Goal: Information Seeking & Learning: Learn about a topic

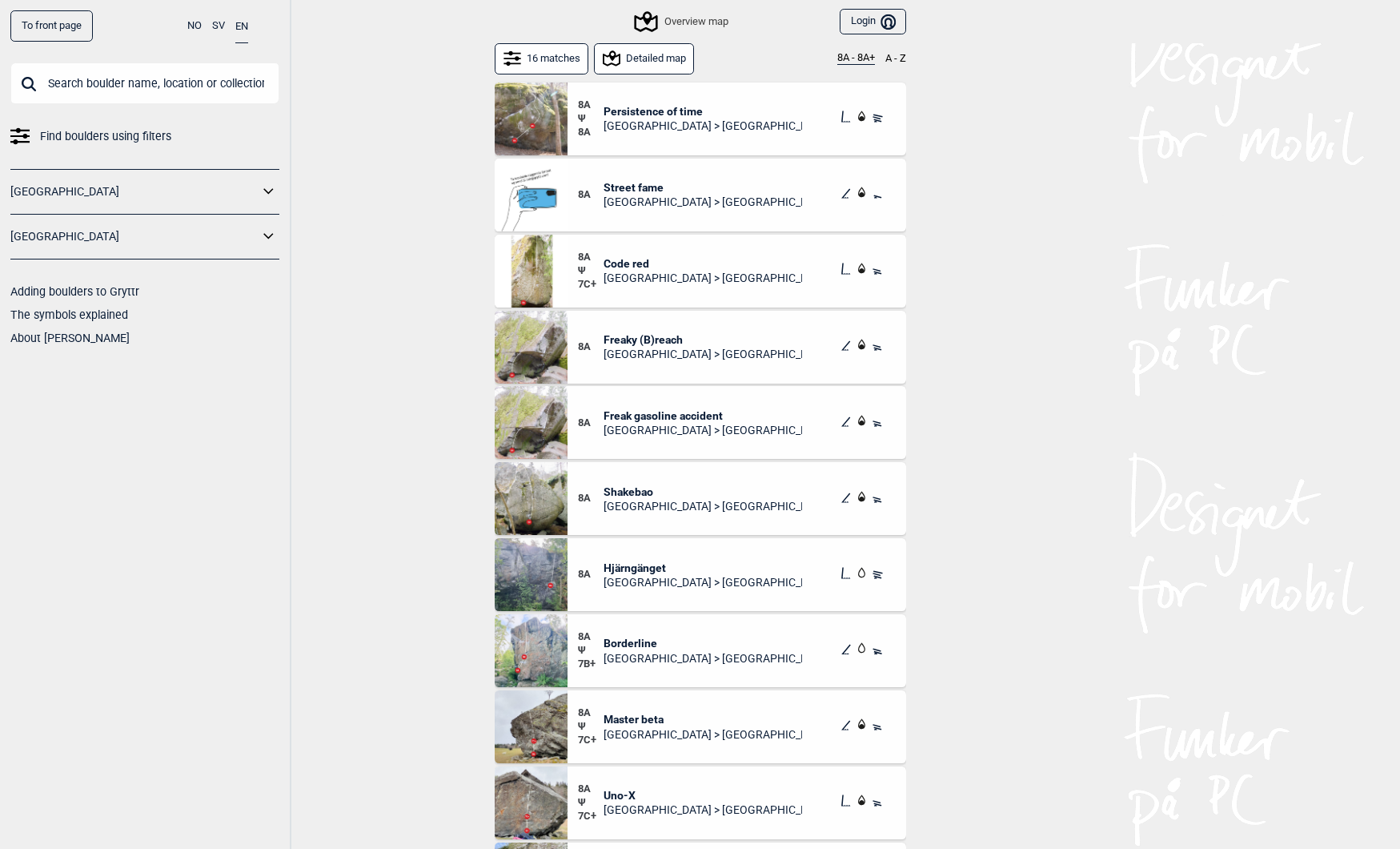
click at [58, 33] on link "To front page" at bounding box center [52, 25] width 83 height 31
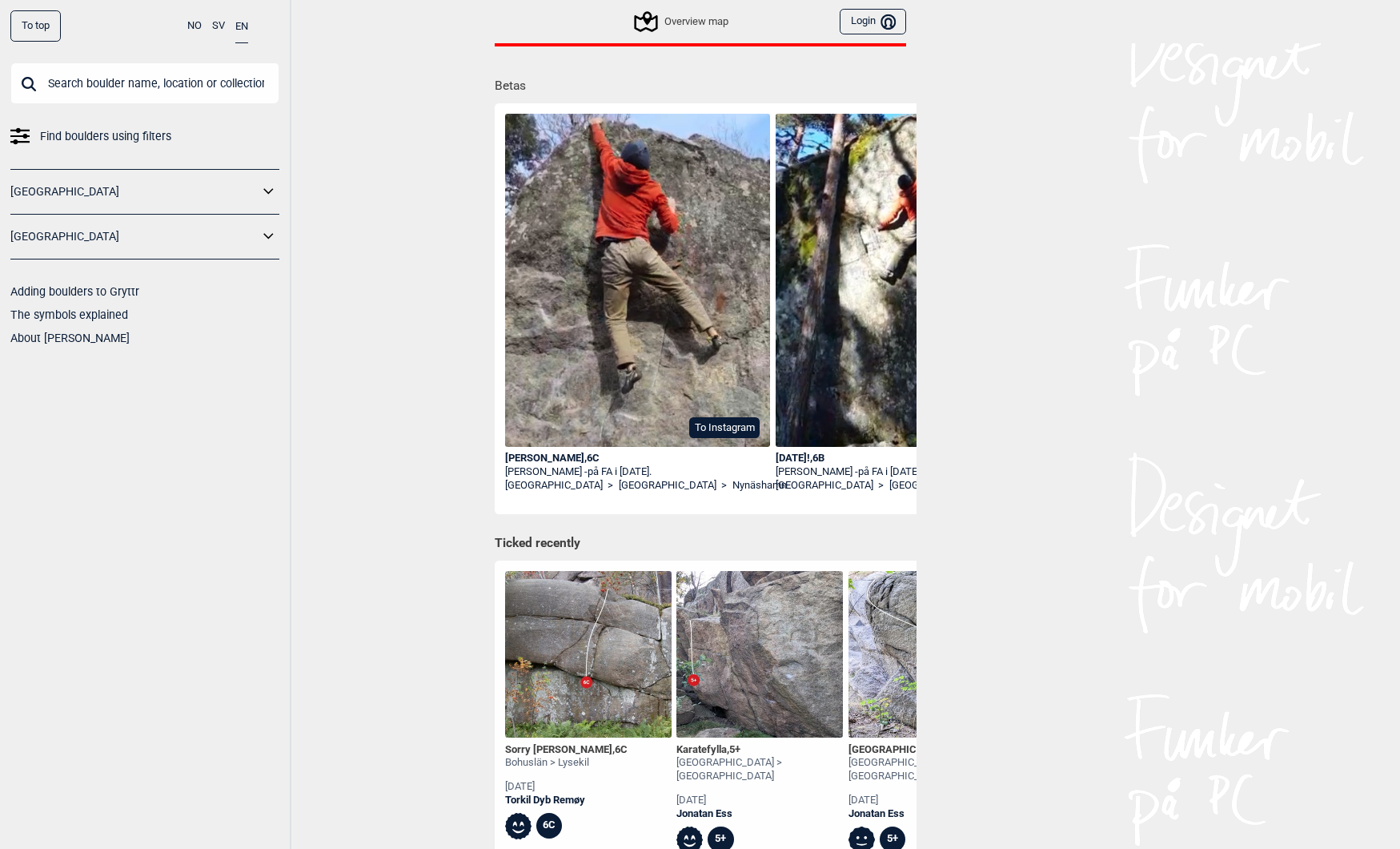
click at [538, 458] on div "[PERSON_NAME] , 6C" at bounding box center [638, 458] width 265 height 14
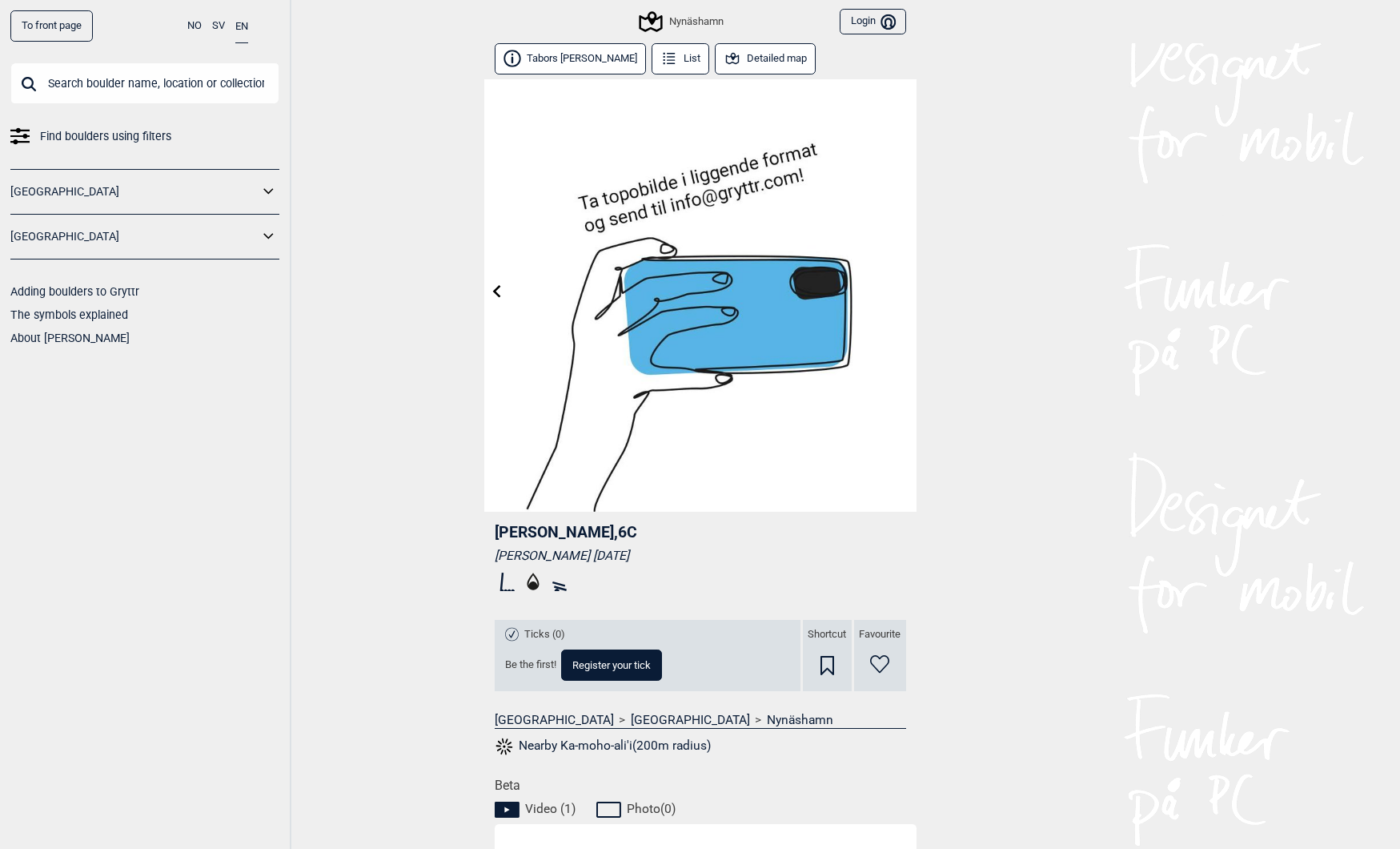
click at [548, 57] on button "Tabors [PERSON_NAME]" at bounding box center [571, 58] width 152 height 31
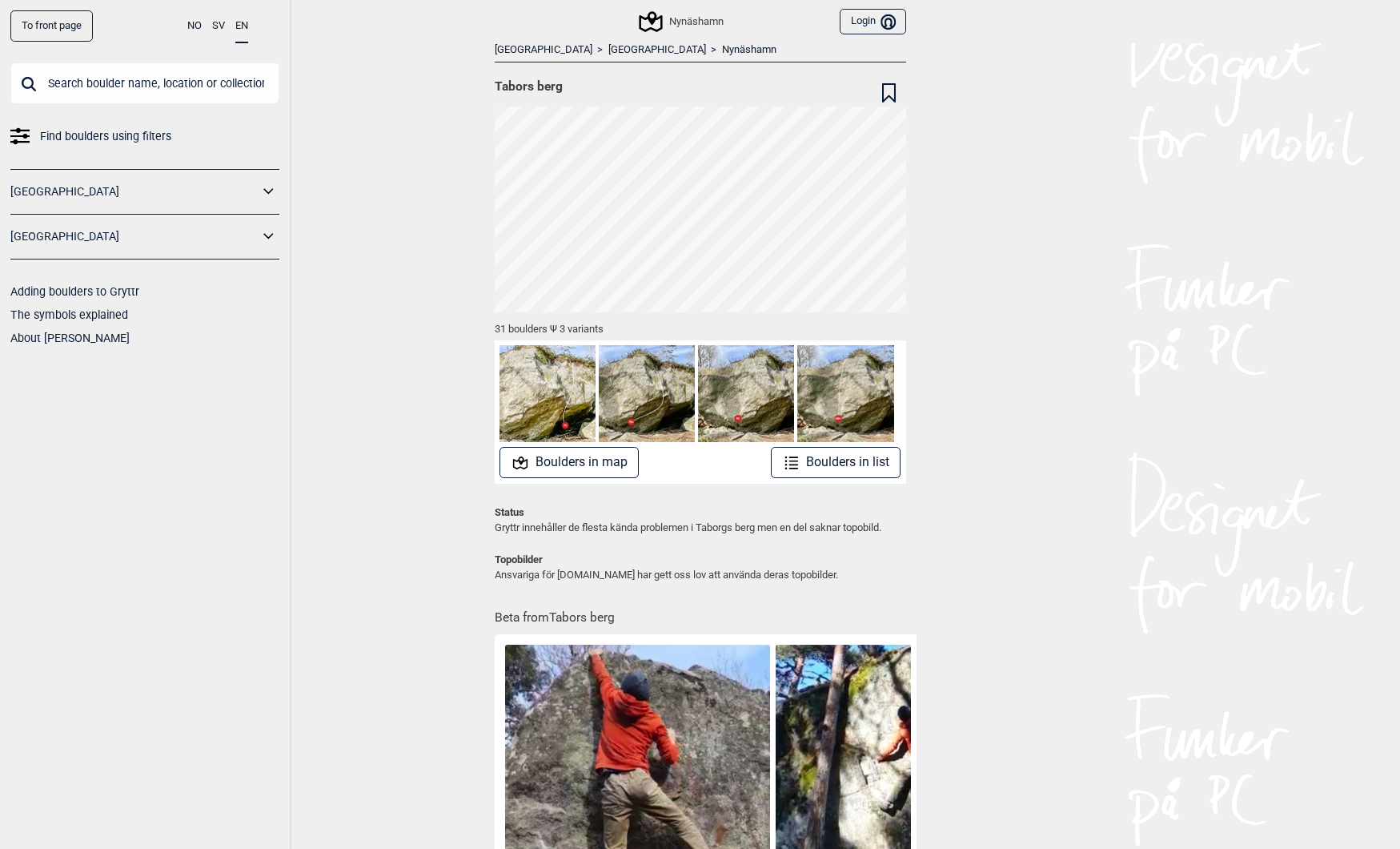
click at [571, 417] on img at bounding box center [548, 393] width 96 height 96
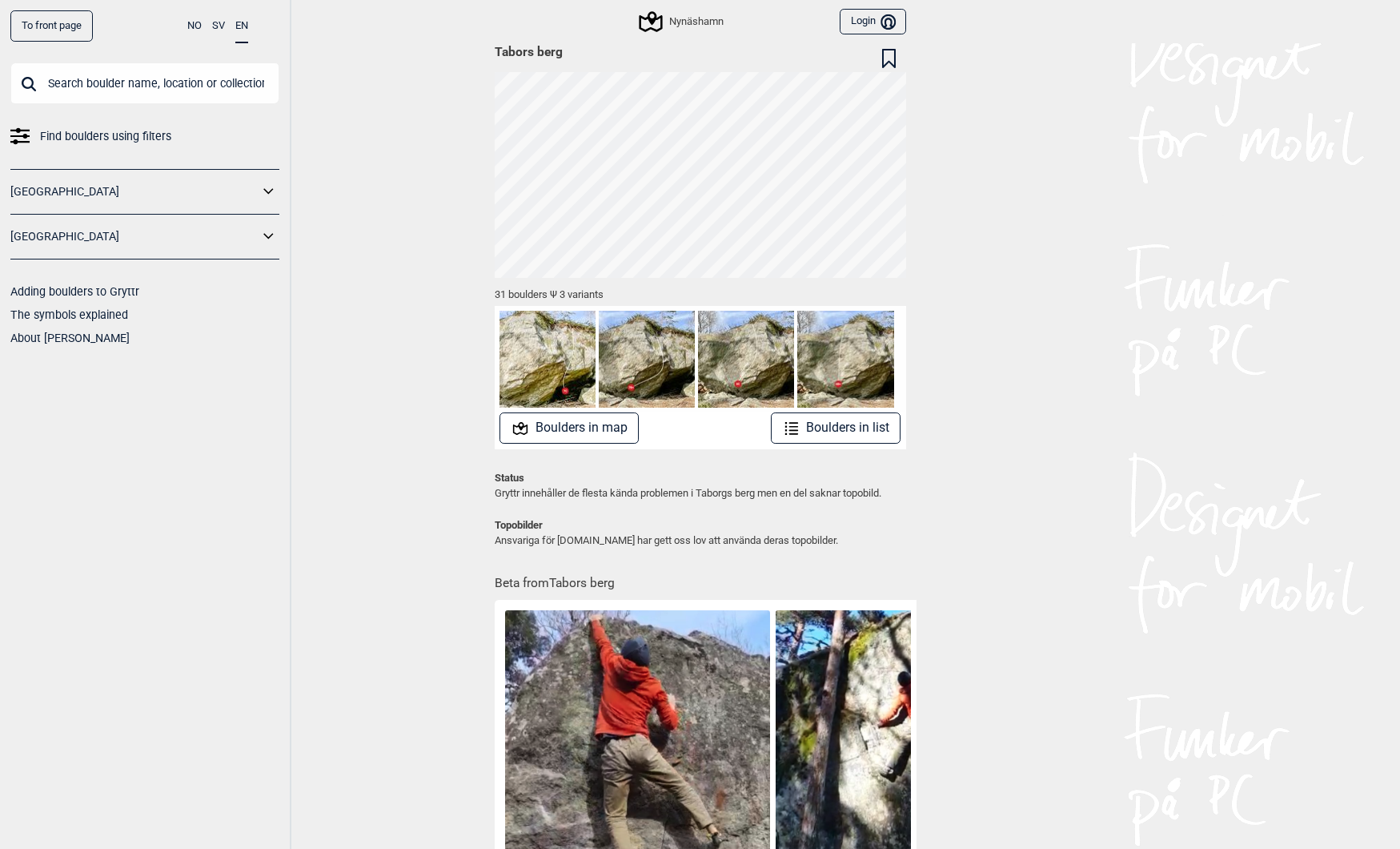
scroll to position [21, 0]
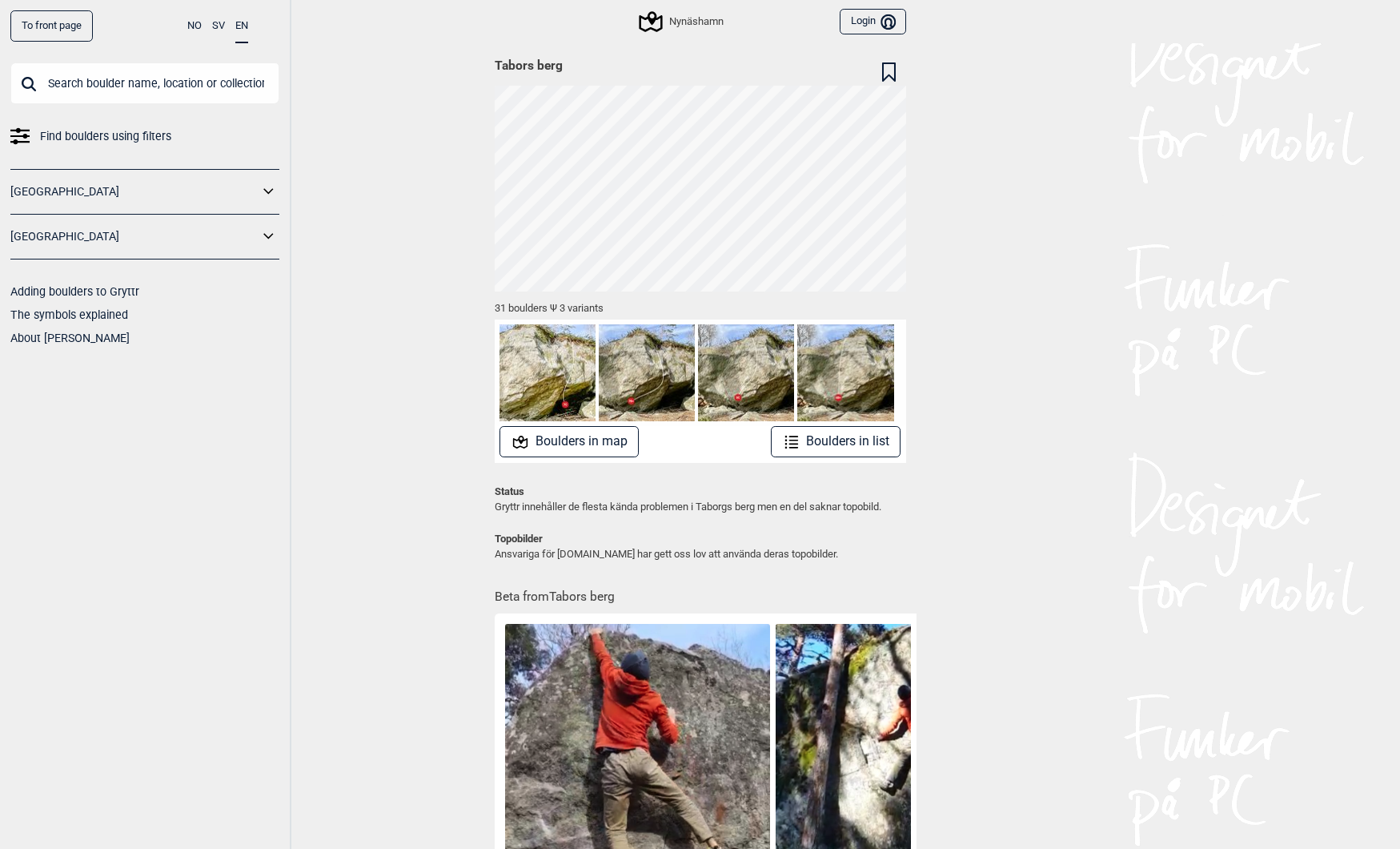
click at [829, 444] on button "Boulders in list" at bounding box center [836, 441] width 130 height 31
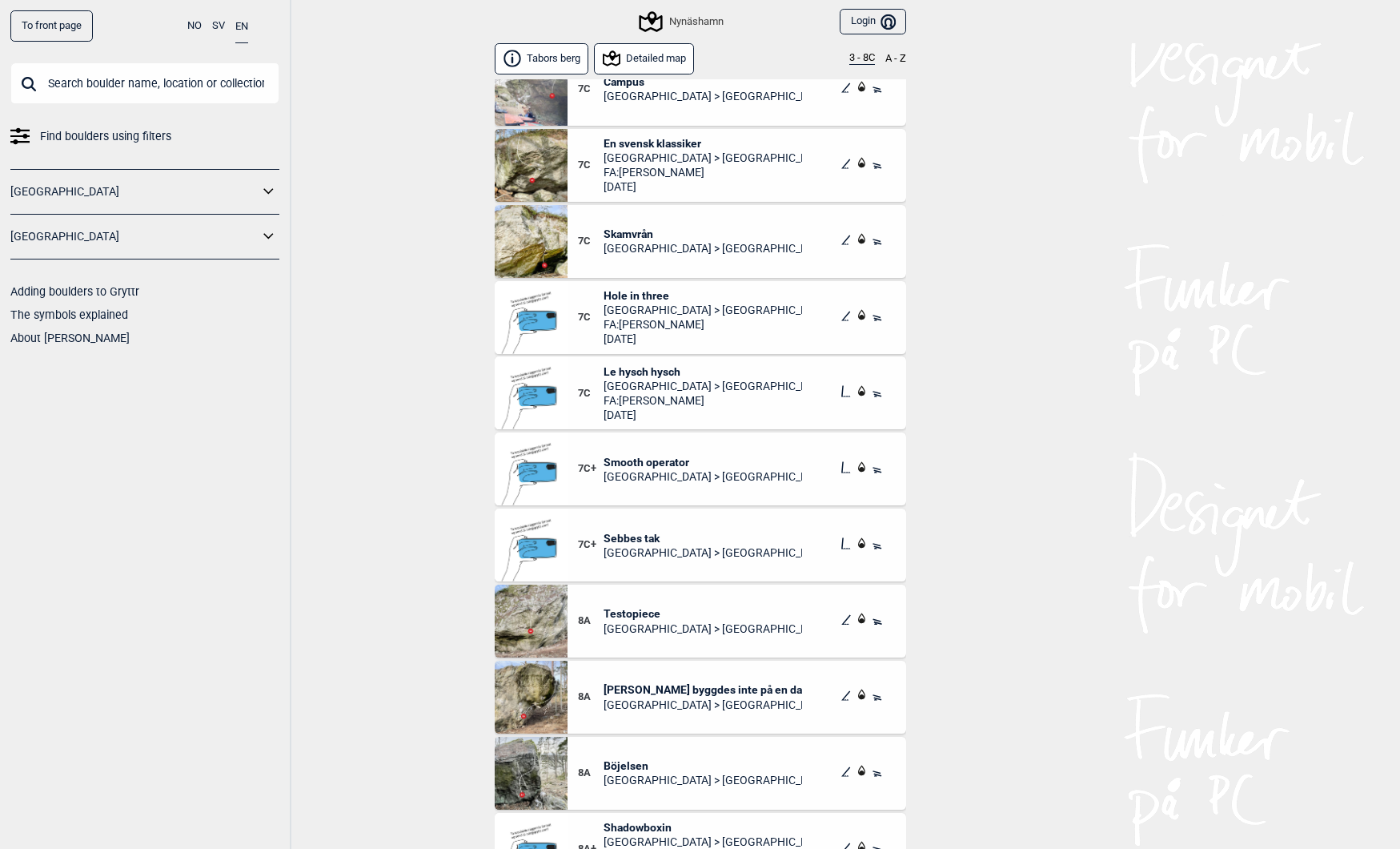
scroll to position [1728, 0]
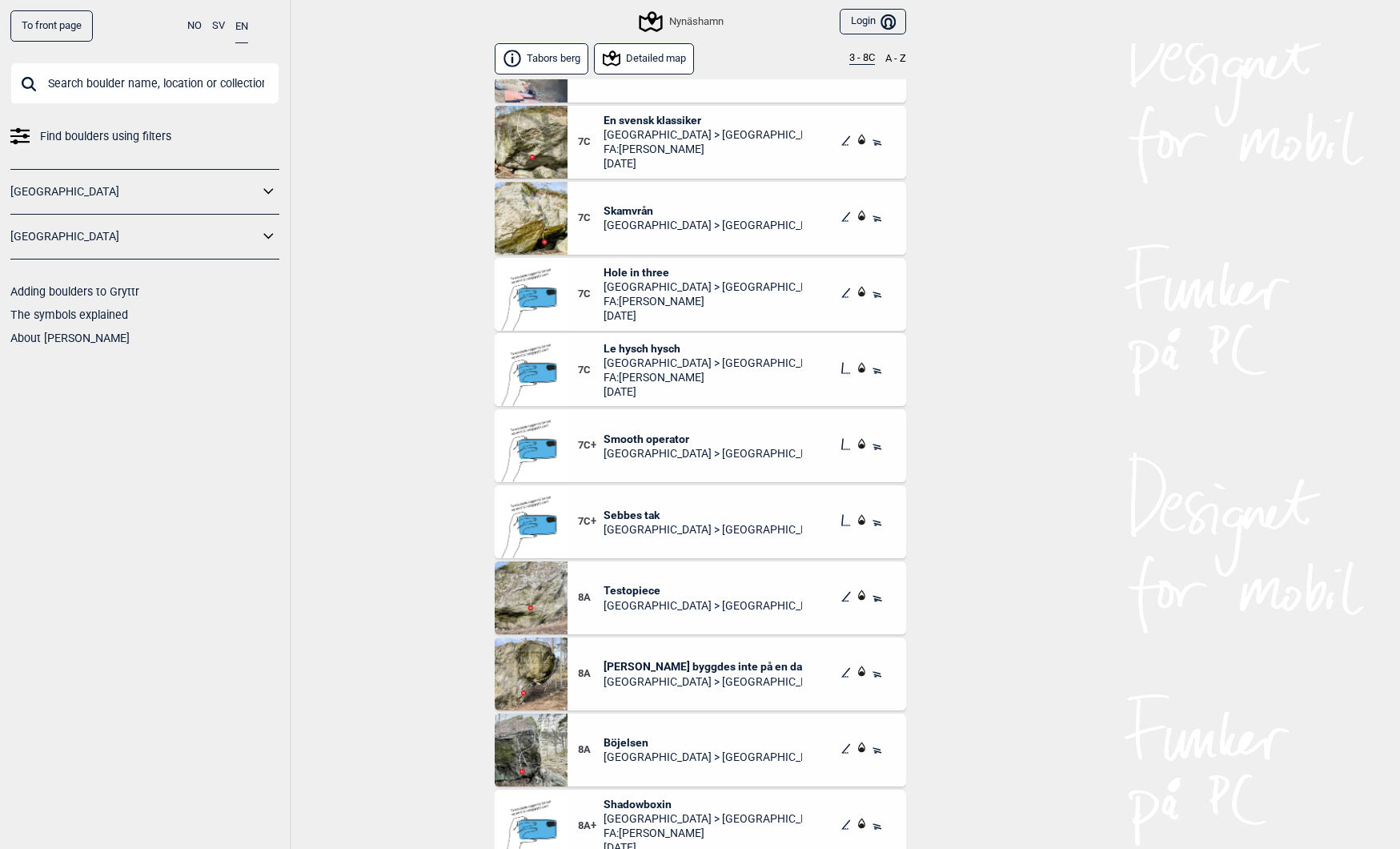
click at [619, 210] on span "Skamvrån" at bounding box center [703, 211] width 199 height 14
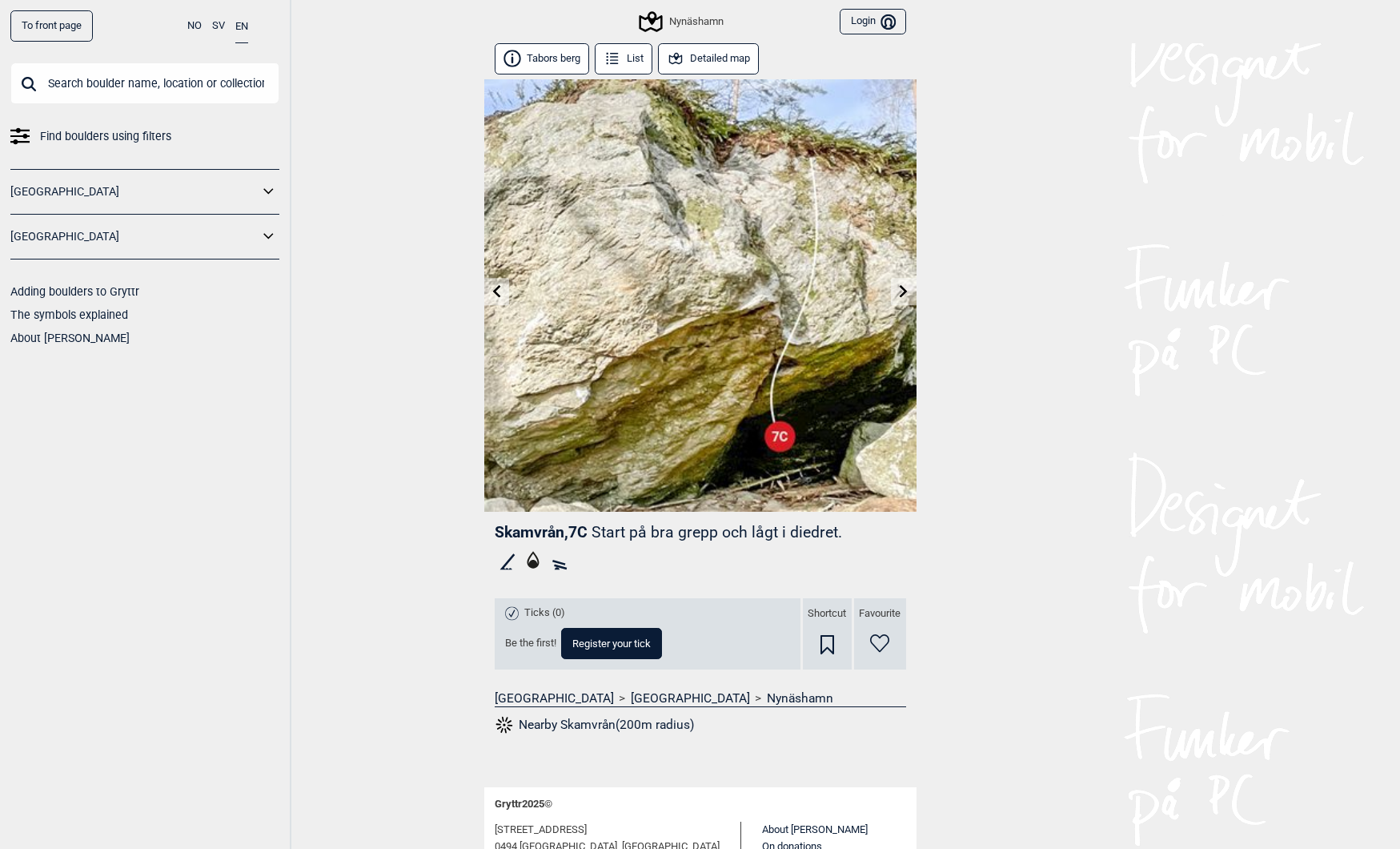
click at [624, 60] on button "List" at bounding box center [624, 58] width 58 height 31
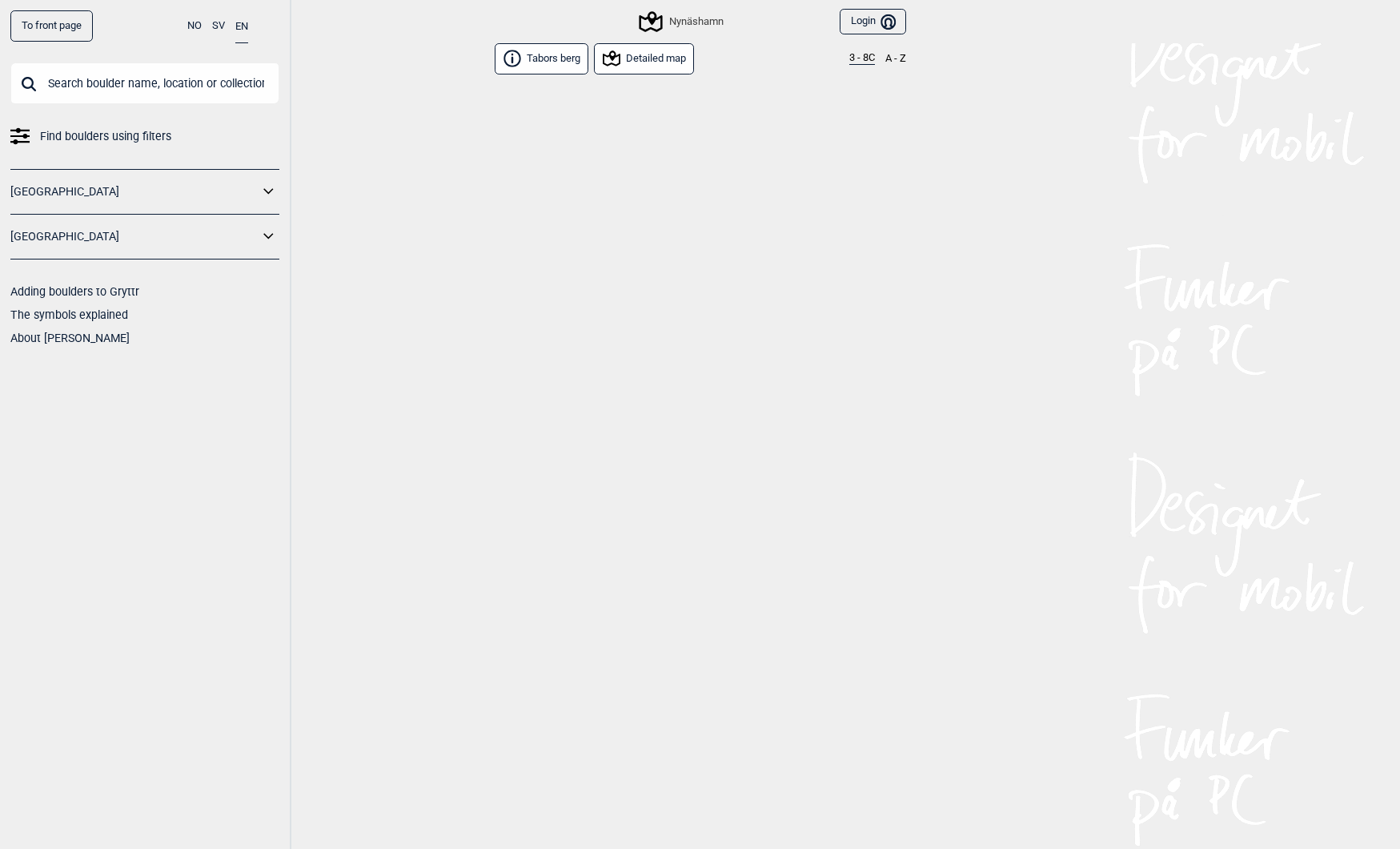
scroll to position [1695, 0]
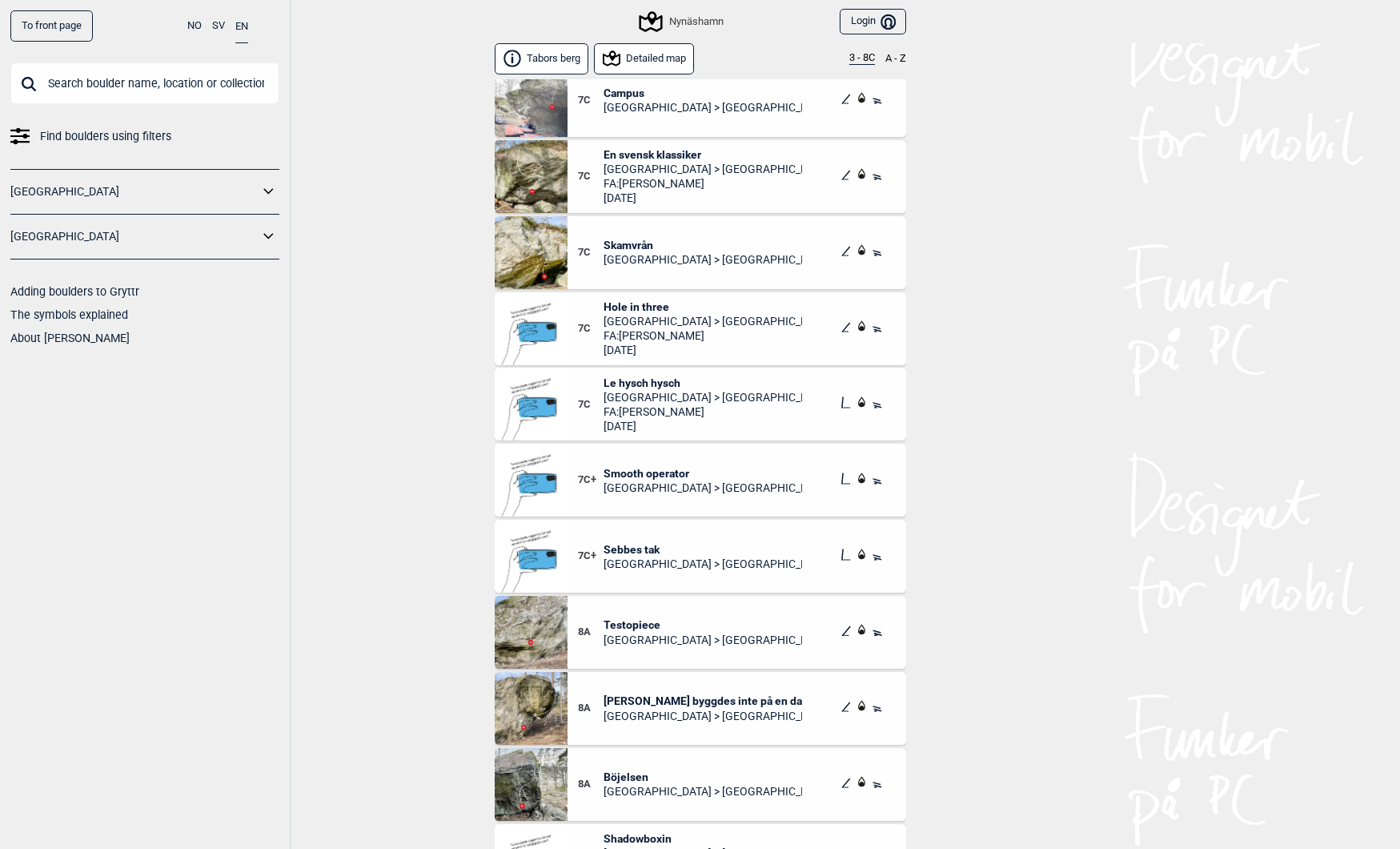
click at [638, 64] on button "Detailed map" at bounding box center [644, 58] width 101 height 31
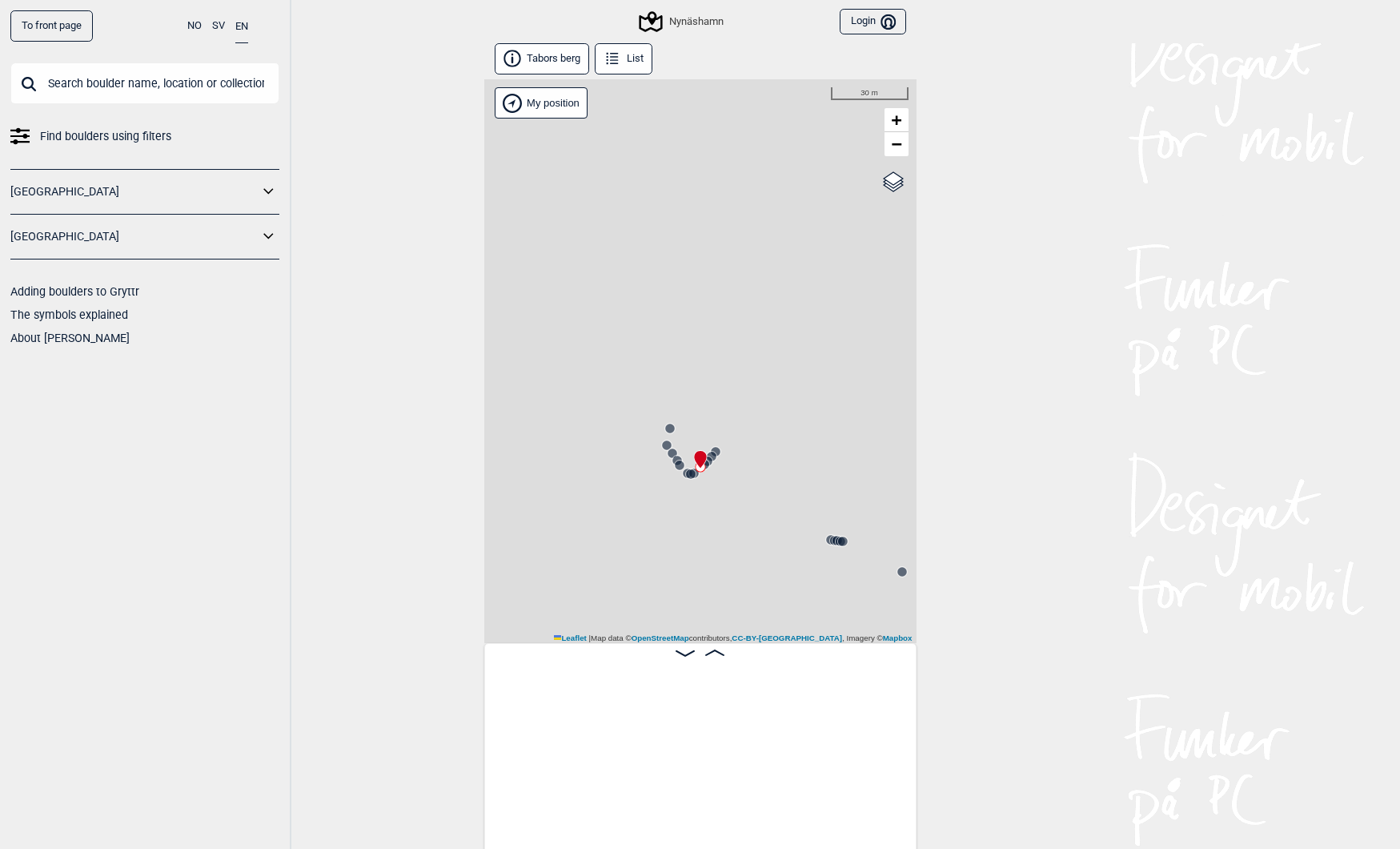
scroll to position [0, 1488]
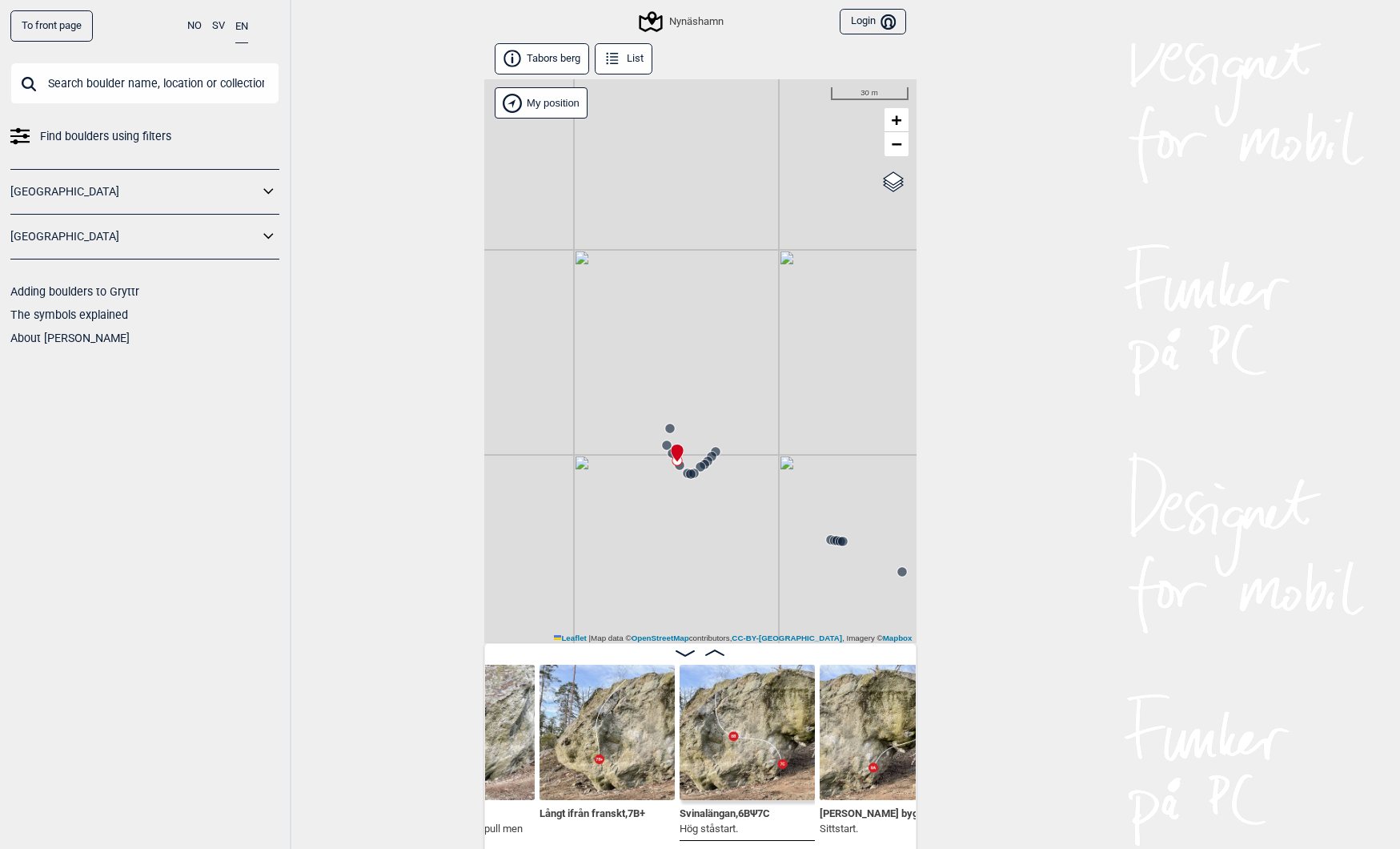
scroll to position [0, 745]
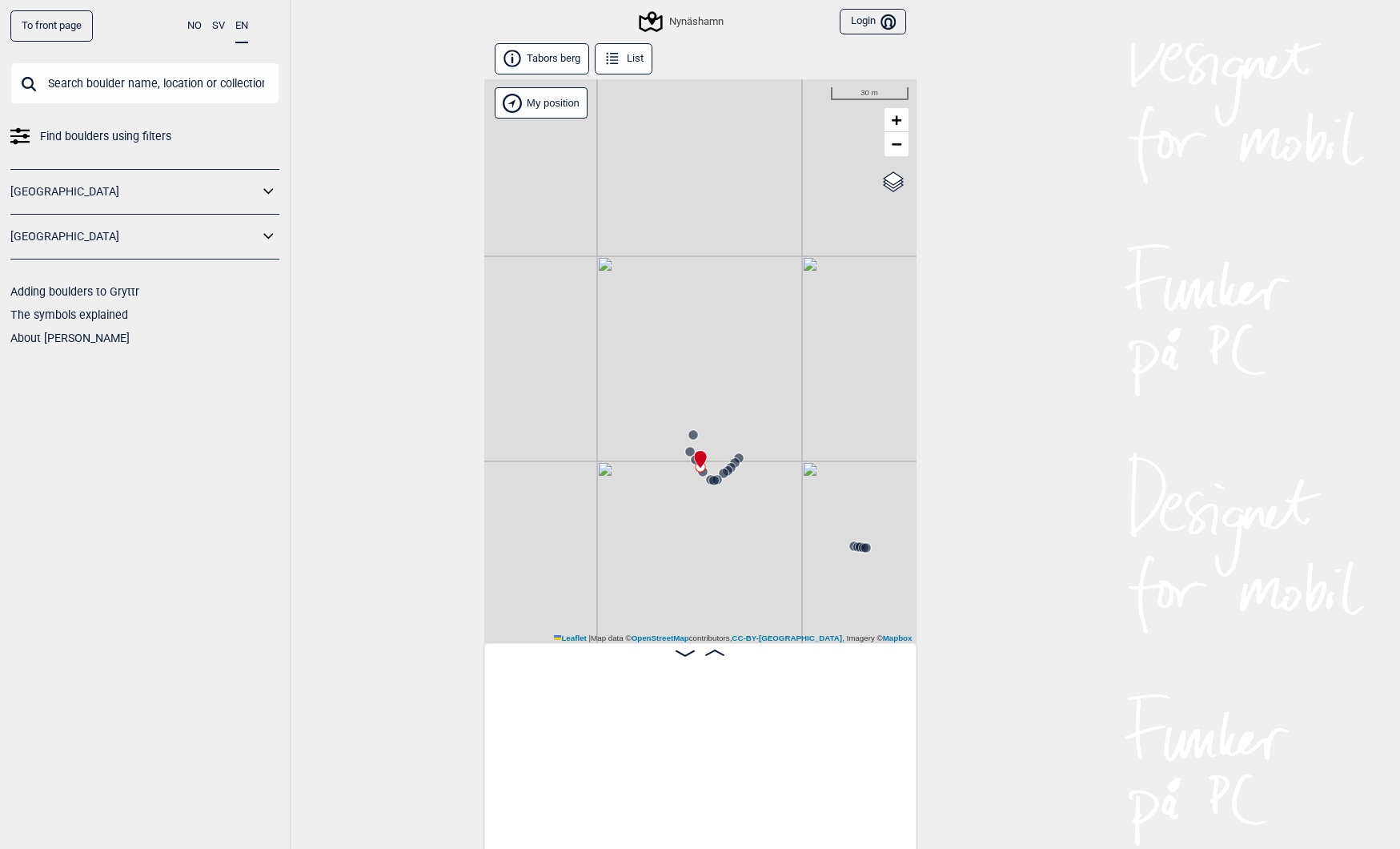
scroll to position [0, 812]
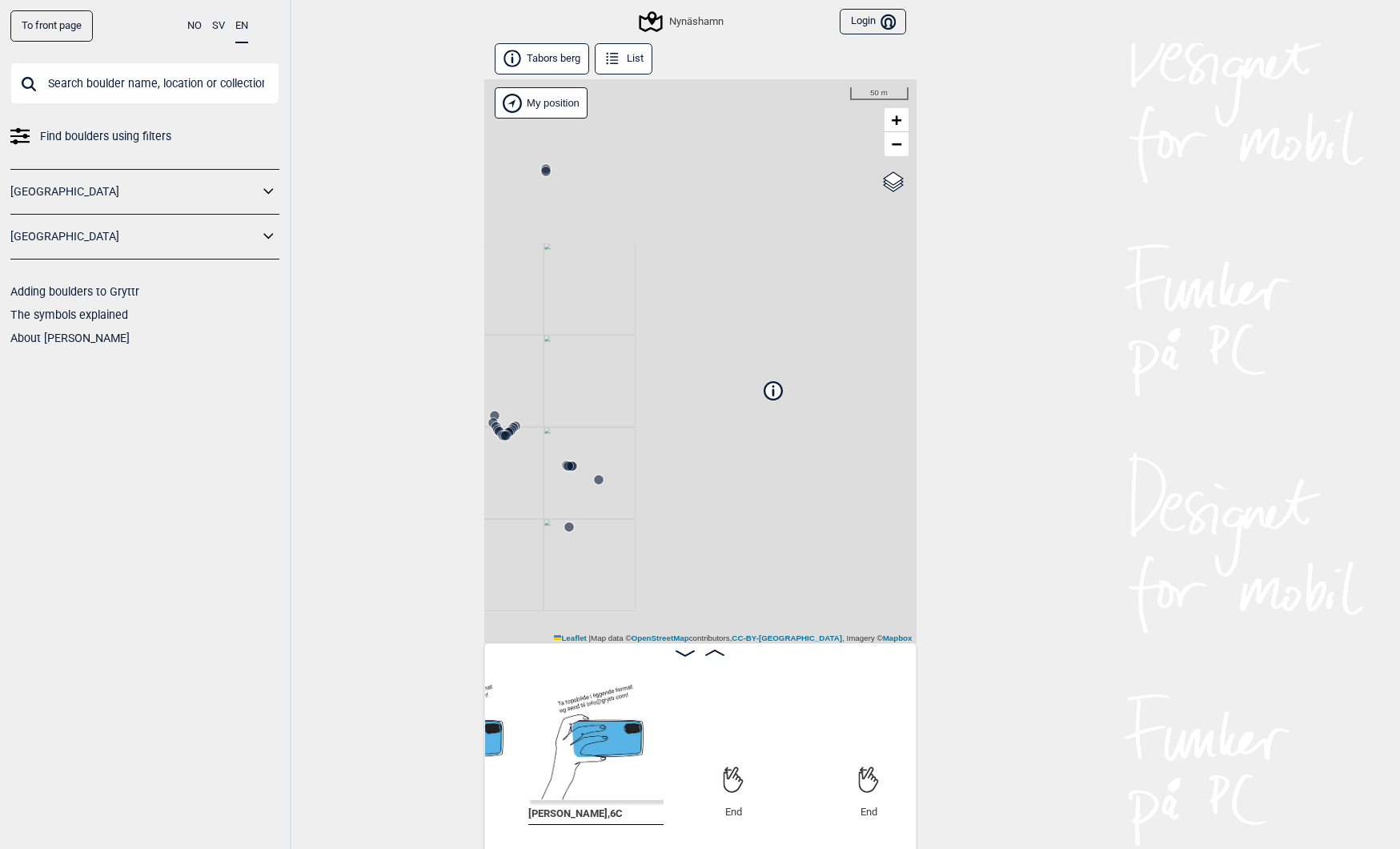
scroll to position [0, 4439]
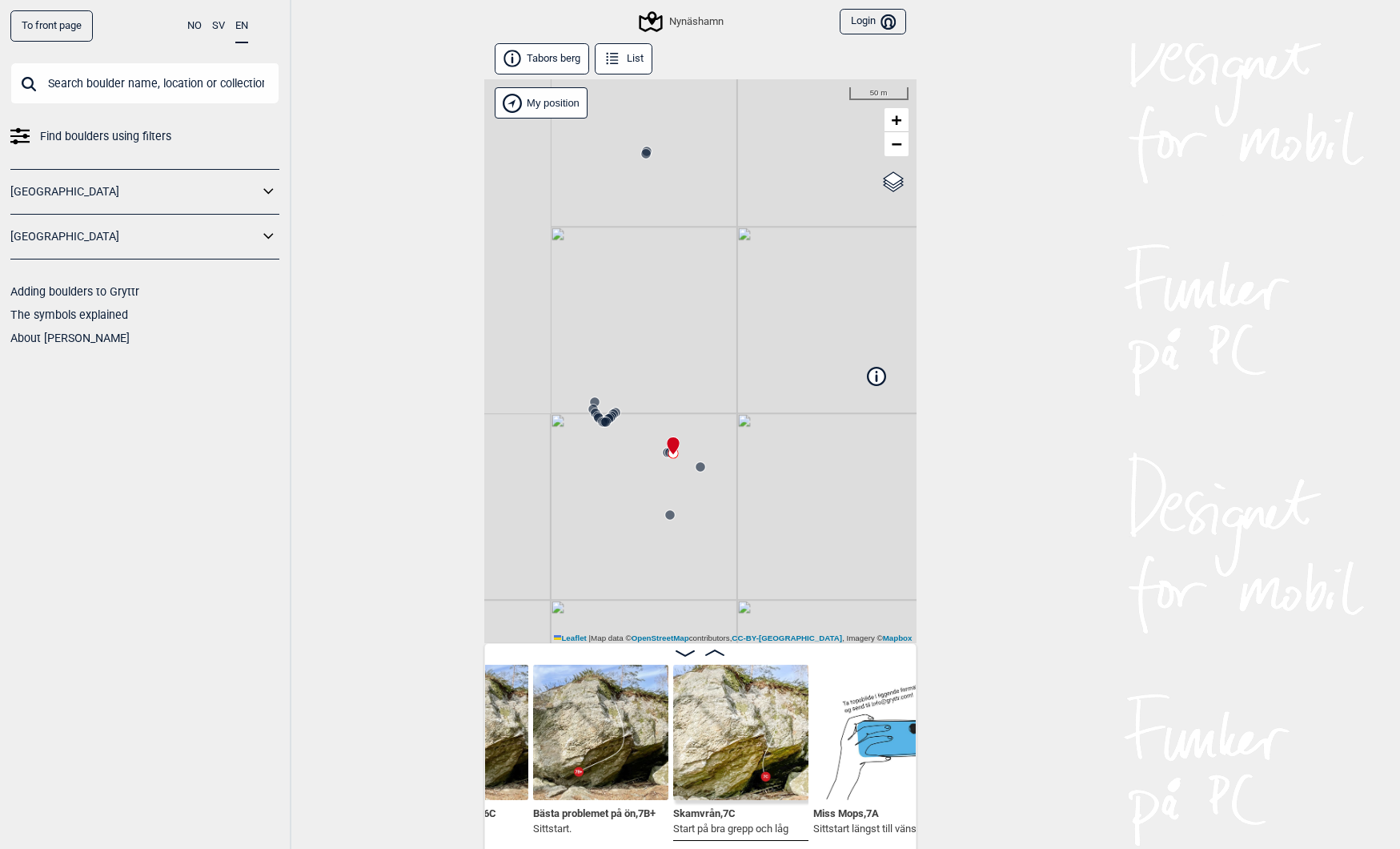
scroll to position [0, 2718]
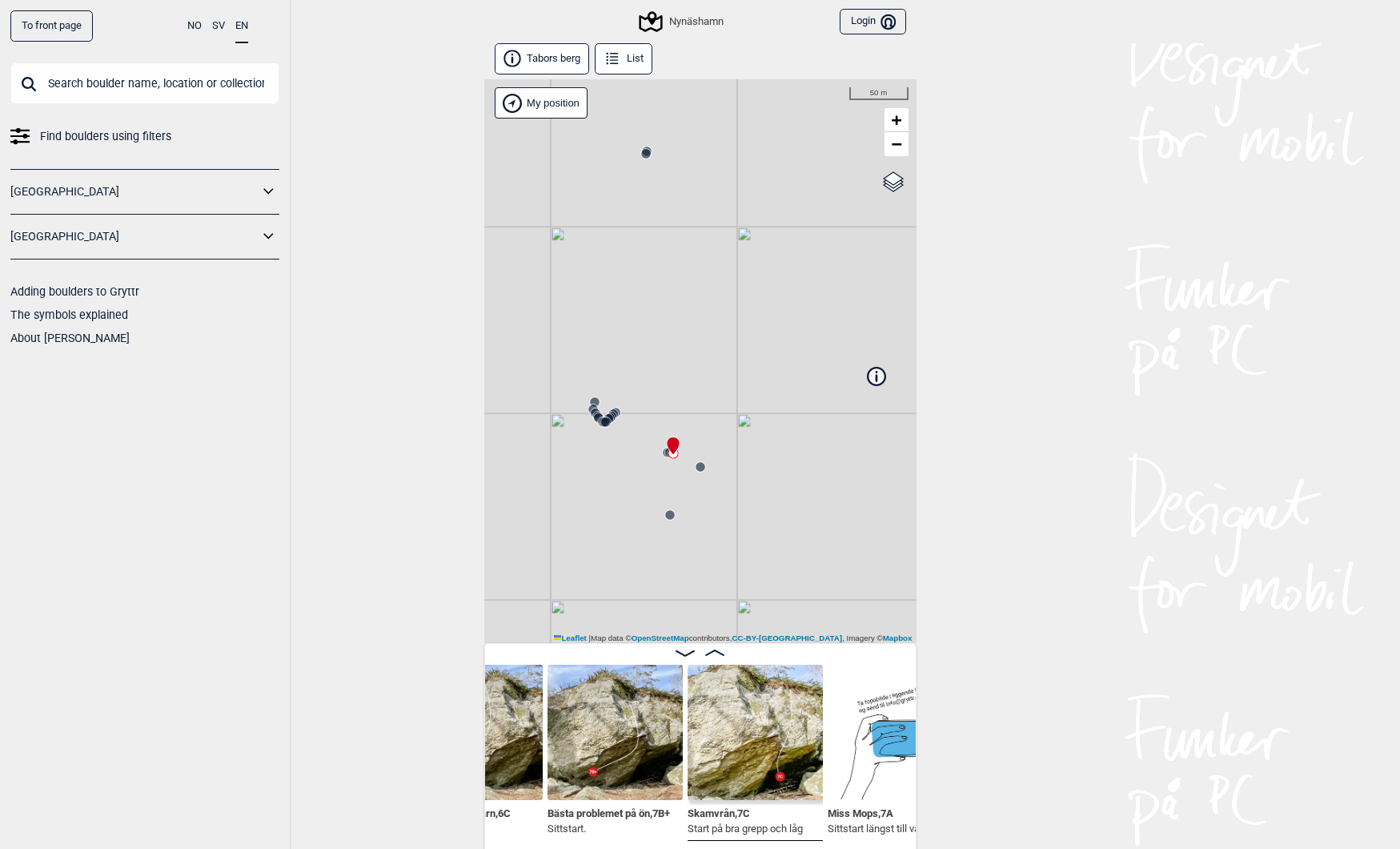
click at [534, 52] on button "Tabors [PERSON_NAME]" at bounding box center [542, 58] width 96 height 31
